Goal: Check status

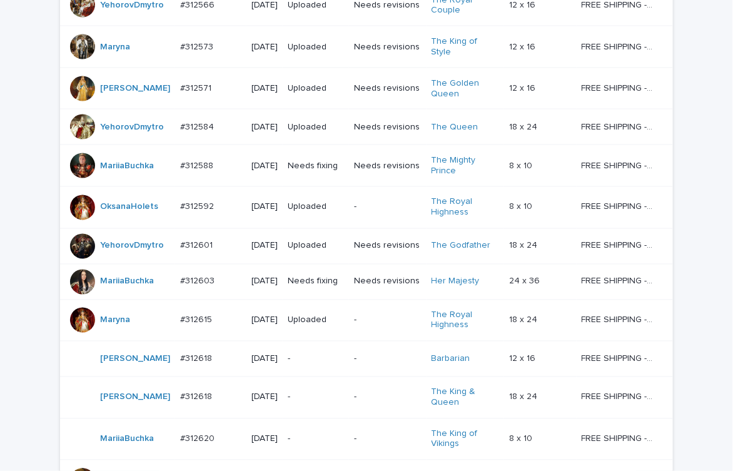
scroll to position [1064, 0]
